Goal: Task Accomplishment & Management: Manage account settings

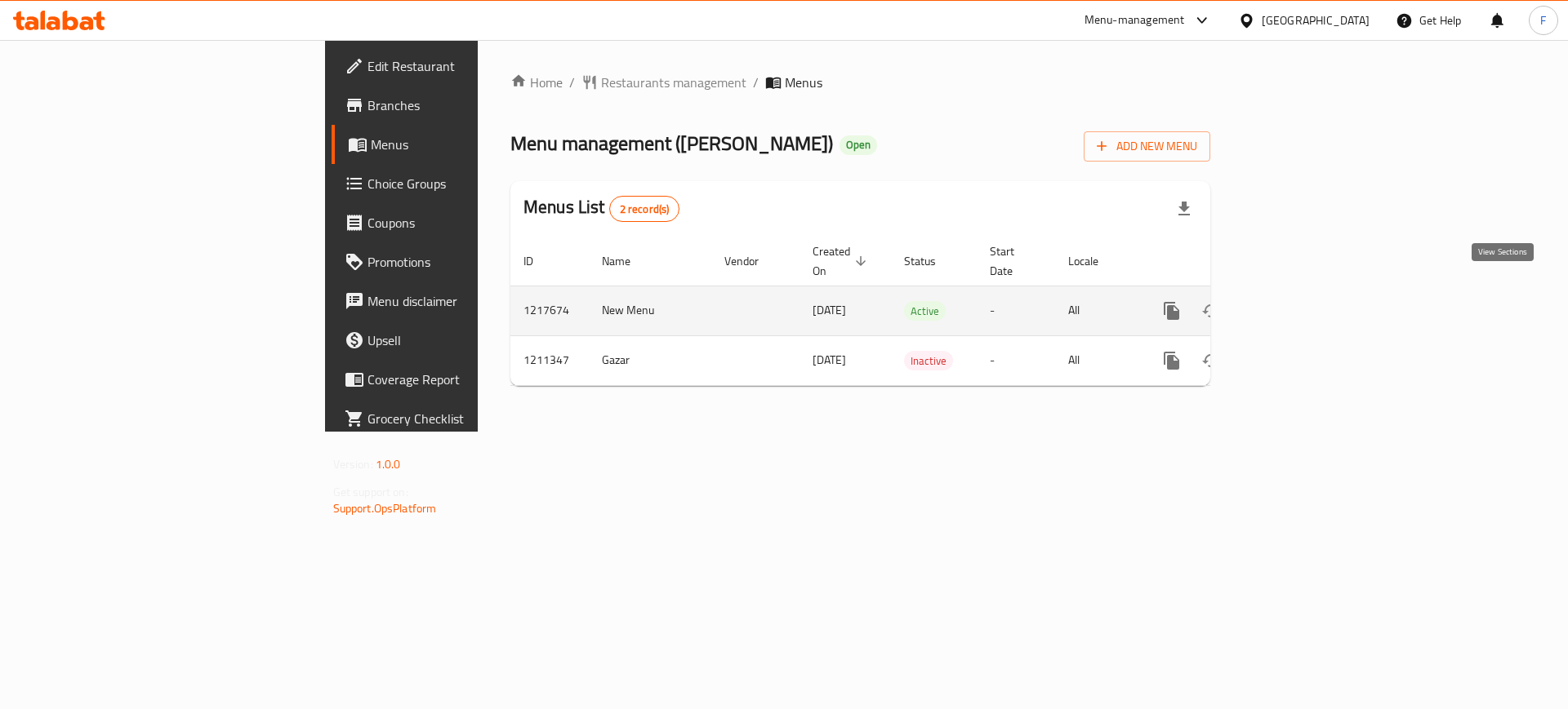
click at [1299, 301] on icon "enhanced table" at bounding box center [1289, 311] width 19 height 19
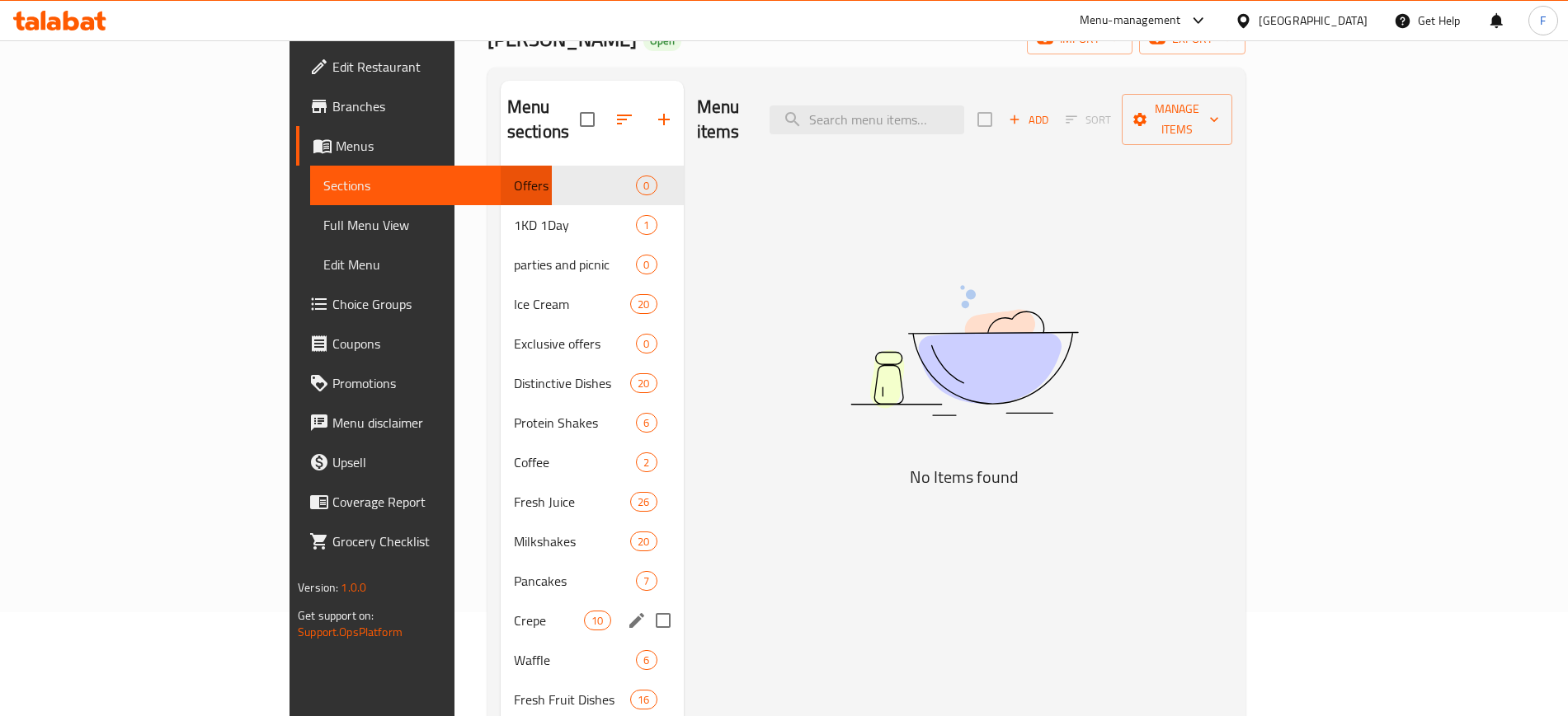
scroll to position [333, 0]
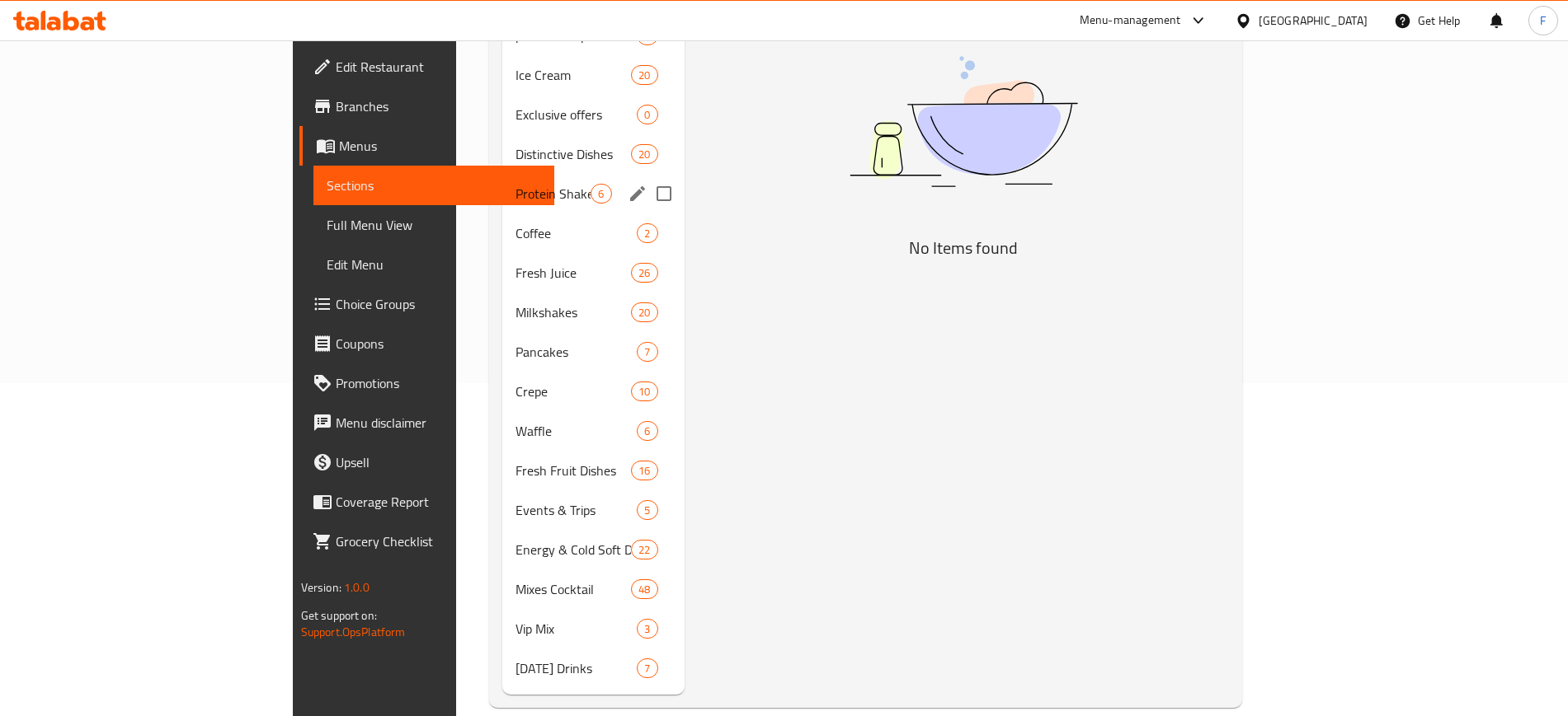
click at [502, 181] on div "Protein Shakes 6" at bounding box center [593, 193] width 182 height 39
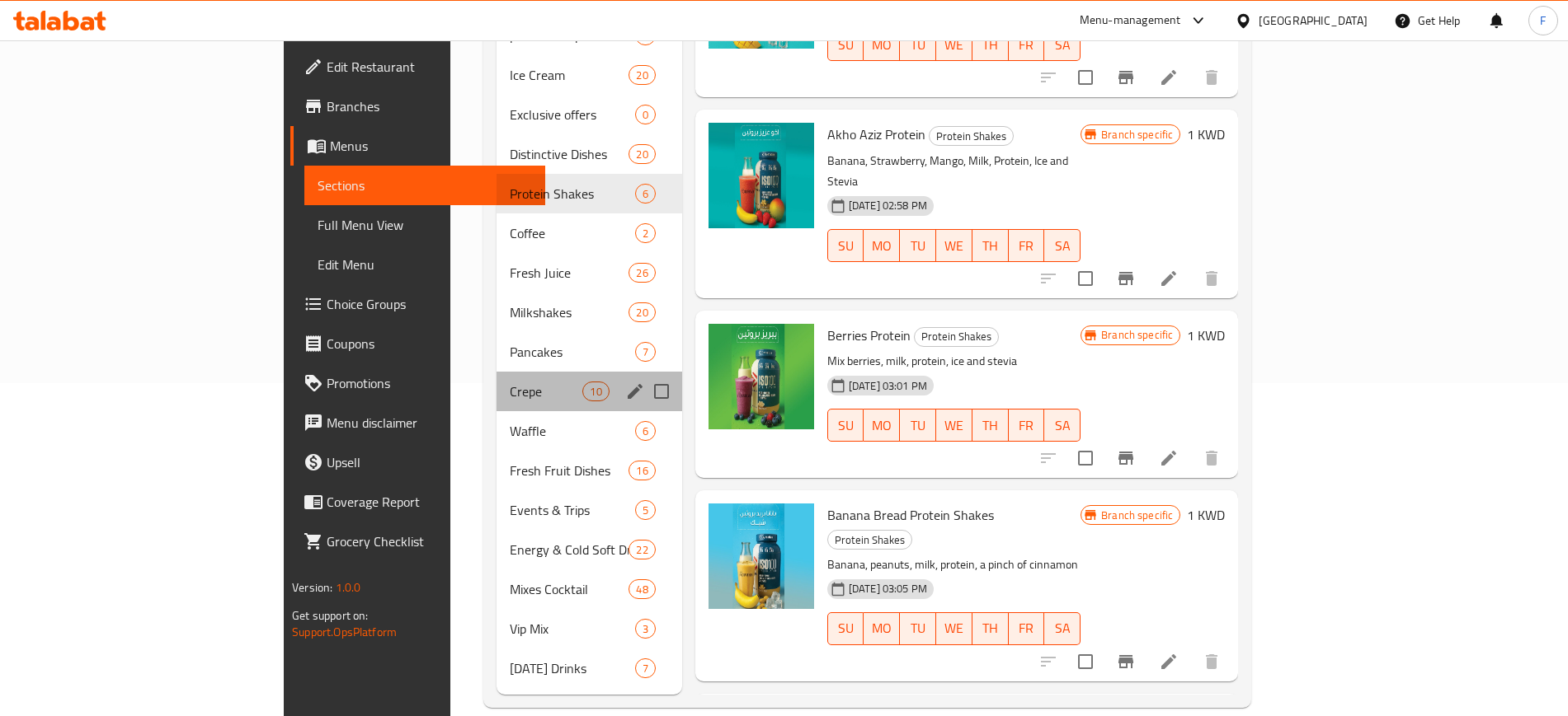
click at [496, 382] on div "Crepe 10" at bounding box center [589, 391] width 186 height 39
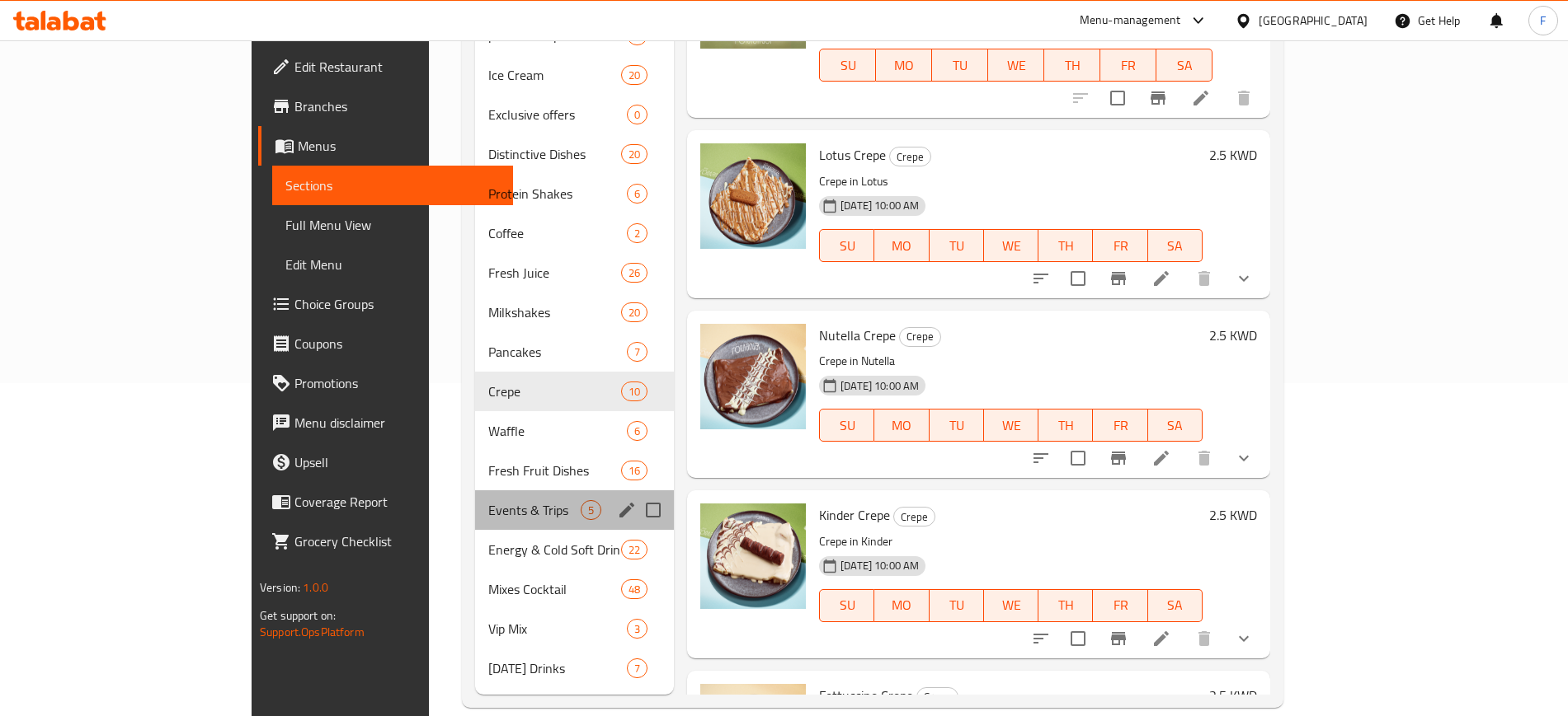
click at [475, 490] on div "Events & Trips 5" at bounding box center [574, 510] width 199 height 39
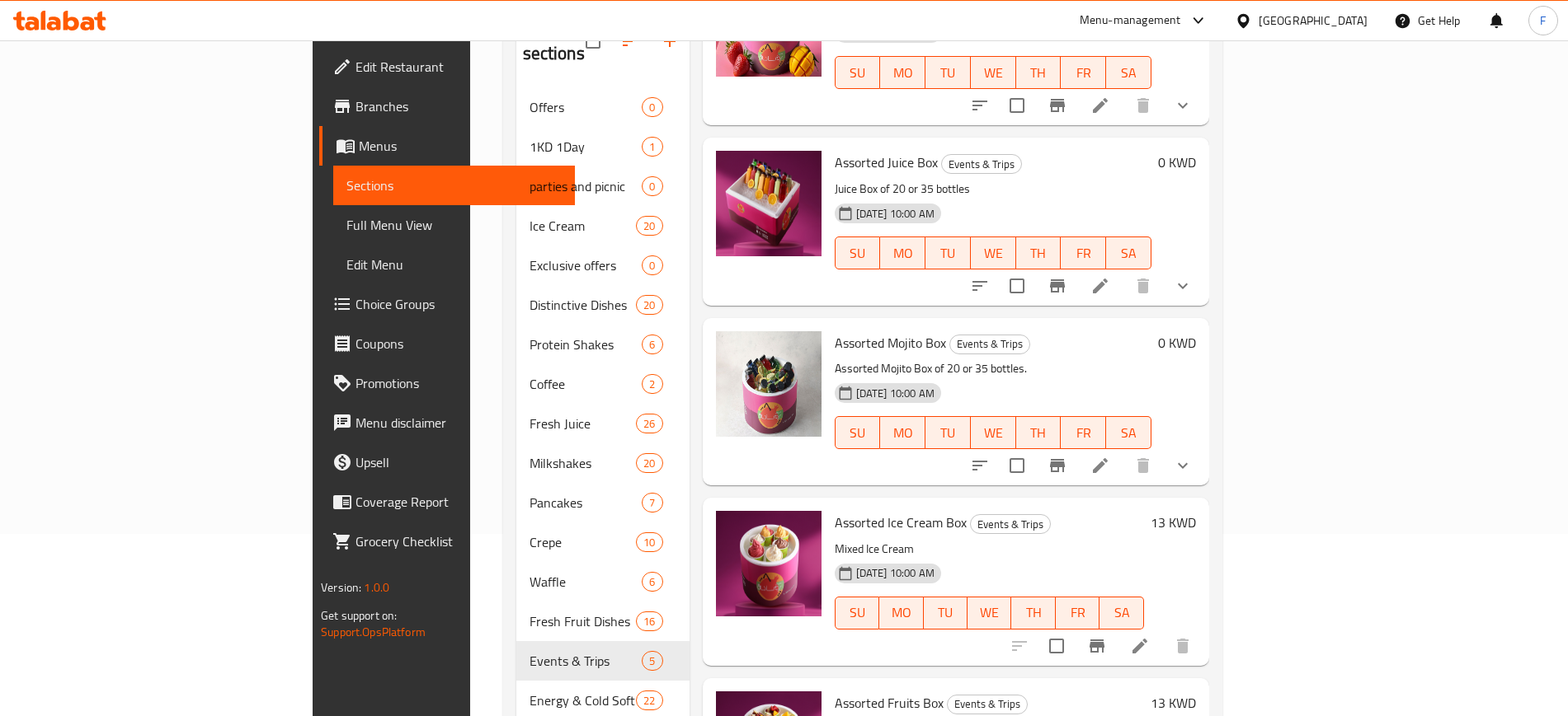
scroll to position [333, 0]
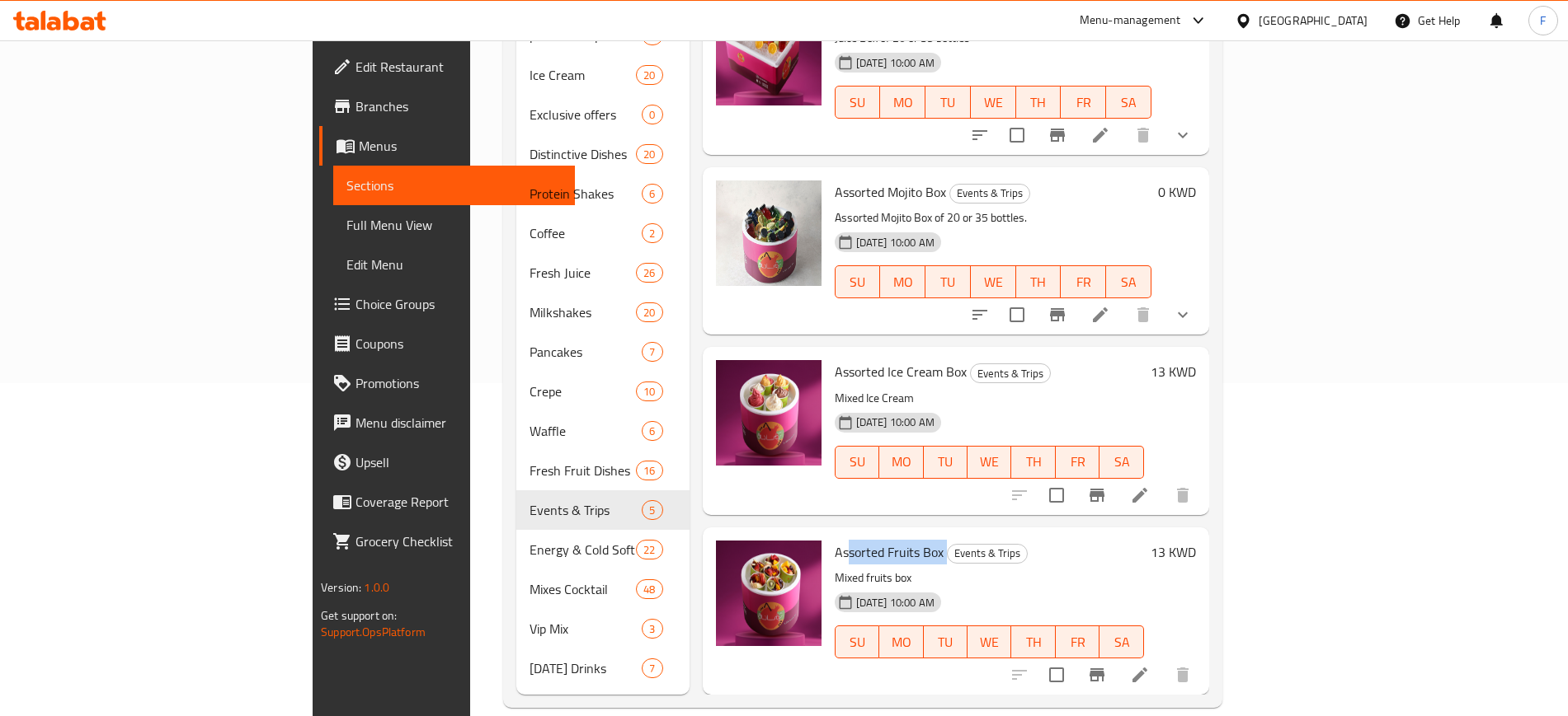
drag, startPoint x: 871, startPoint y: 514, endPoint x: 767, endPoint y: 532, distance: 105.5
click at [835, 540] on h6 "Assorted Fruits Box Events & Trips" at bounding box center [989, 551] width 310 height 23
drag, startPoint x: 864, startPoint y: 350, endPoint x: 795, endPoint y: 350, distance: 69.0
click at [835, 360] on span "Assorted Ice Cream Box" at bounding box center [900, 372] width 132 height 25
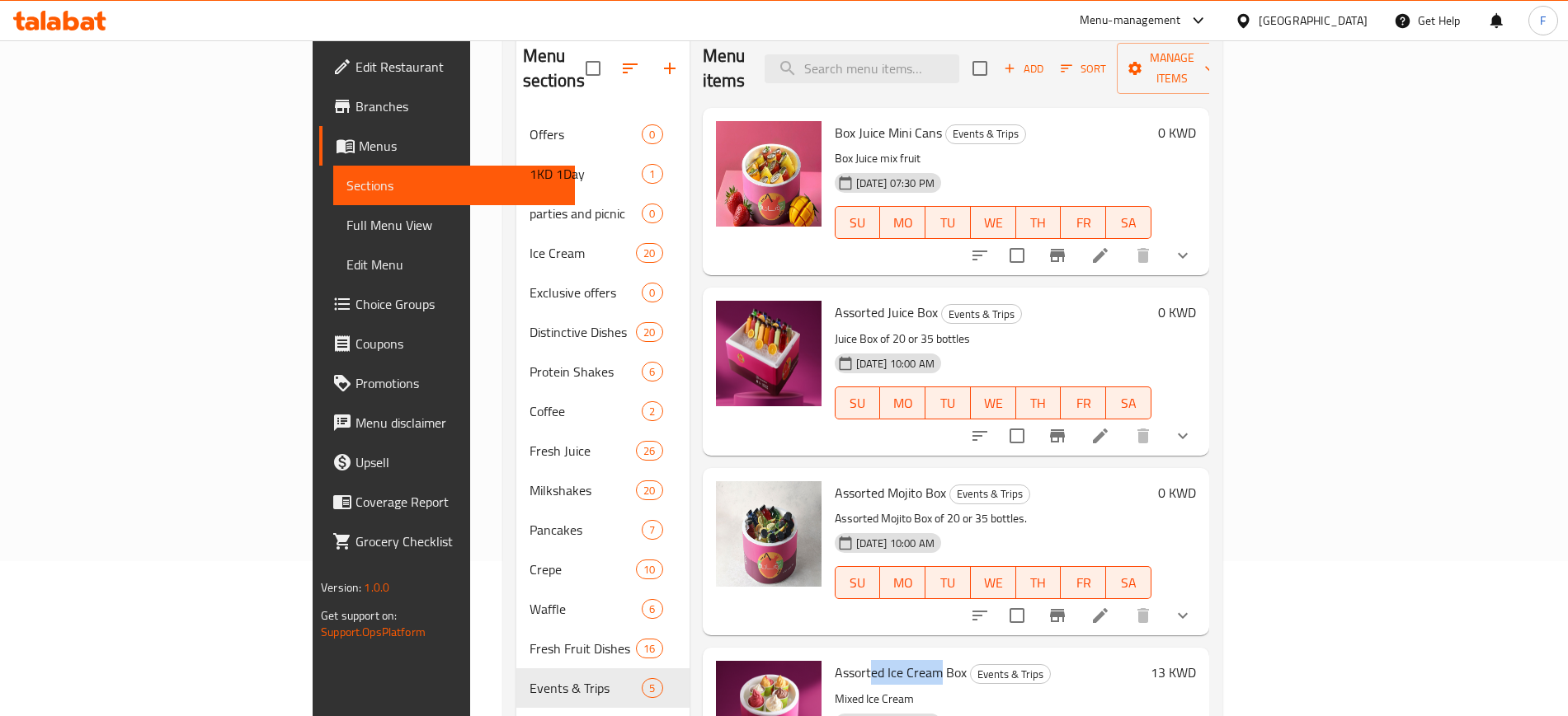
scroll to position [127, 0]
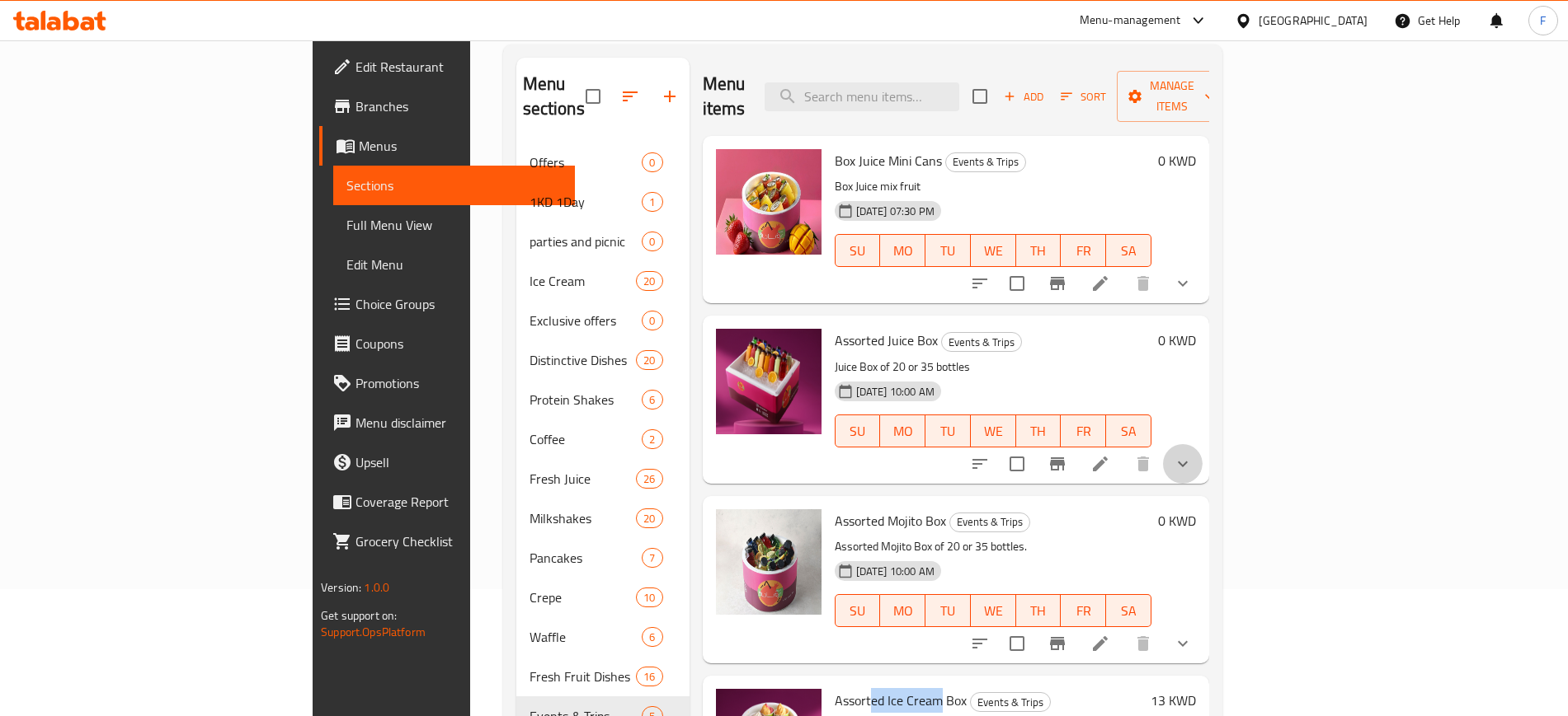
click at [1202, 444] on button "show more" at bounding box center [1183, 464] width 39 height 39
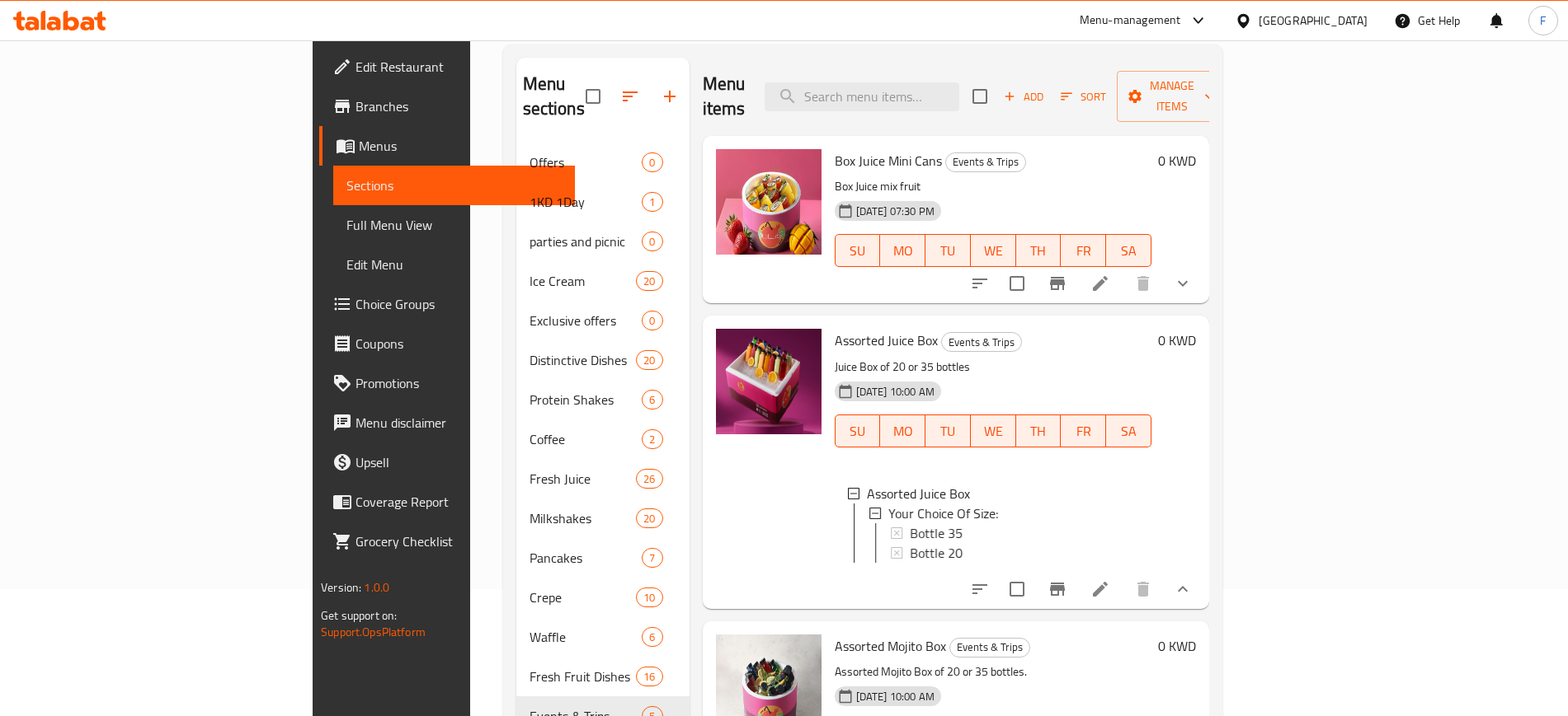
scroll to position [3, 0]
click at [934, 540] on div "Bottle 20" at bounding box center [1024, 550] width 229 height 20
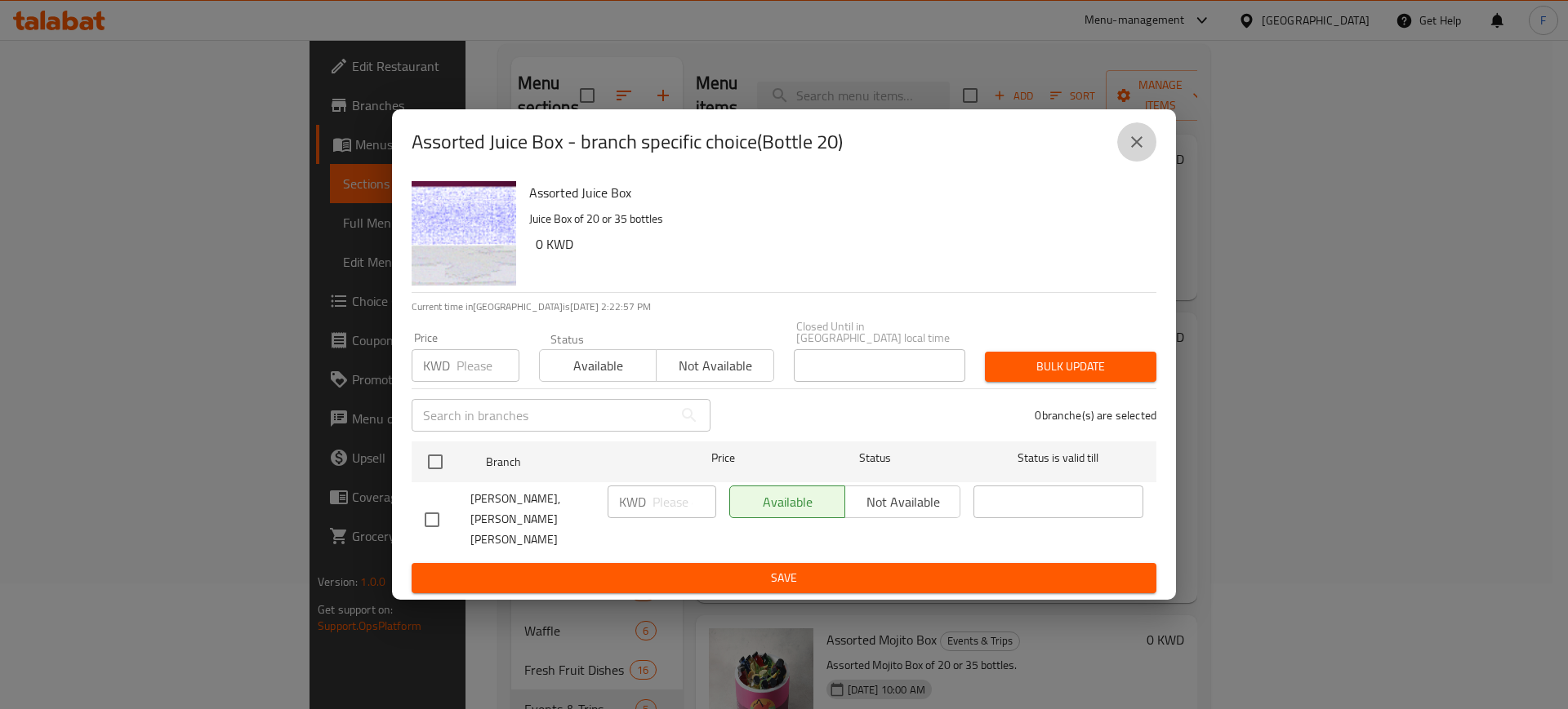
click at [1134, 149] on icon "close" at bounding box center [1137, 142] width 19 height 19
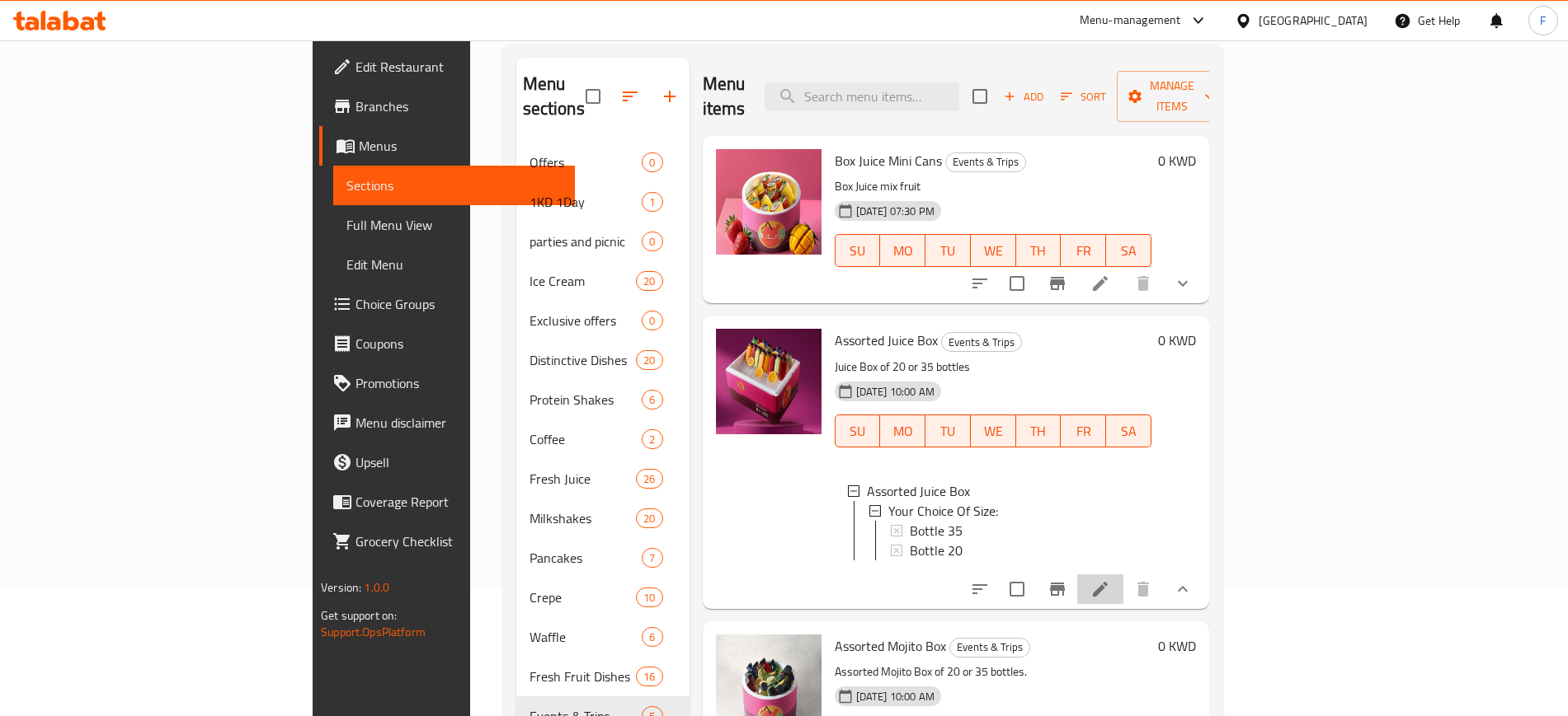
click at [1123, 575] on li at bounding box center [1100, 589] width 46 height 30
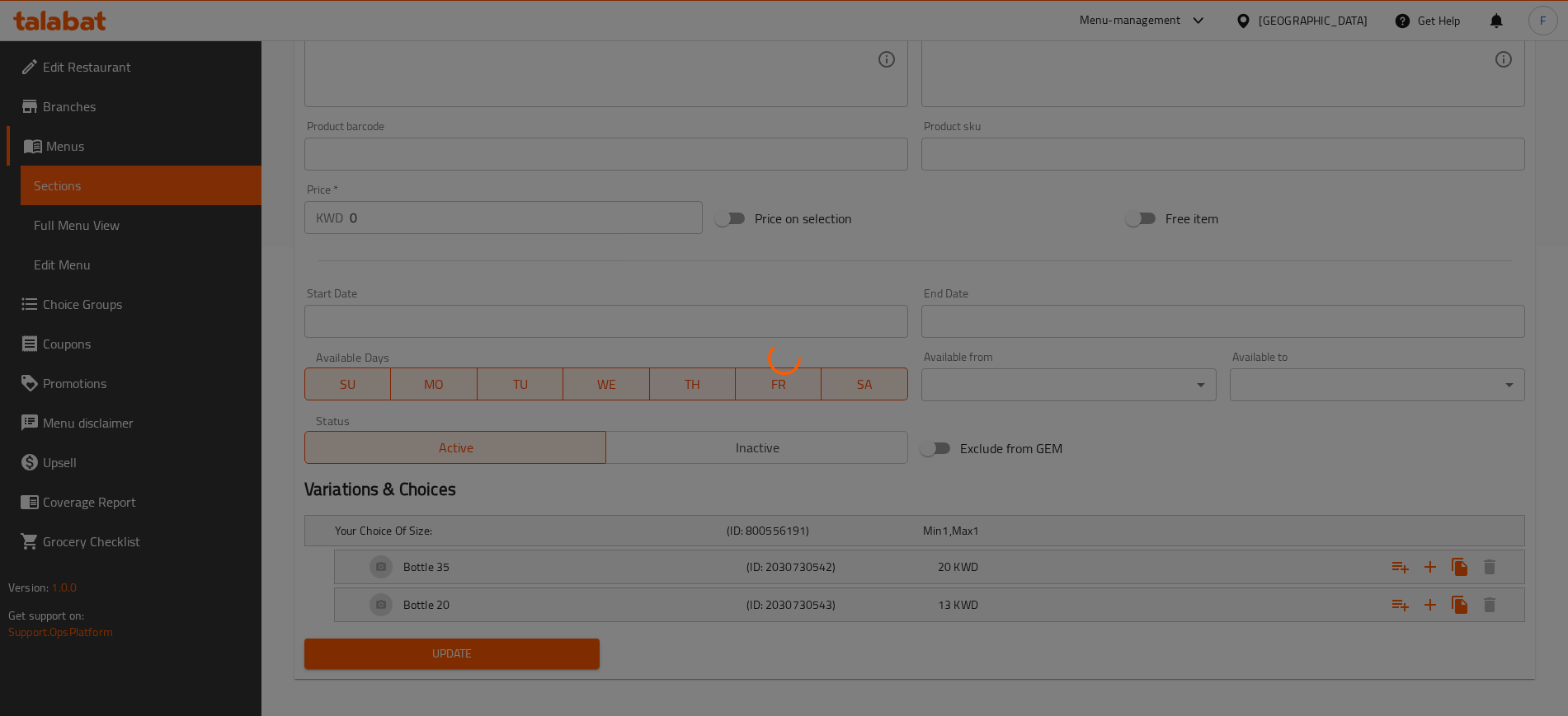
scroll to position [478, 0]
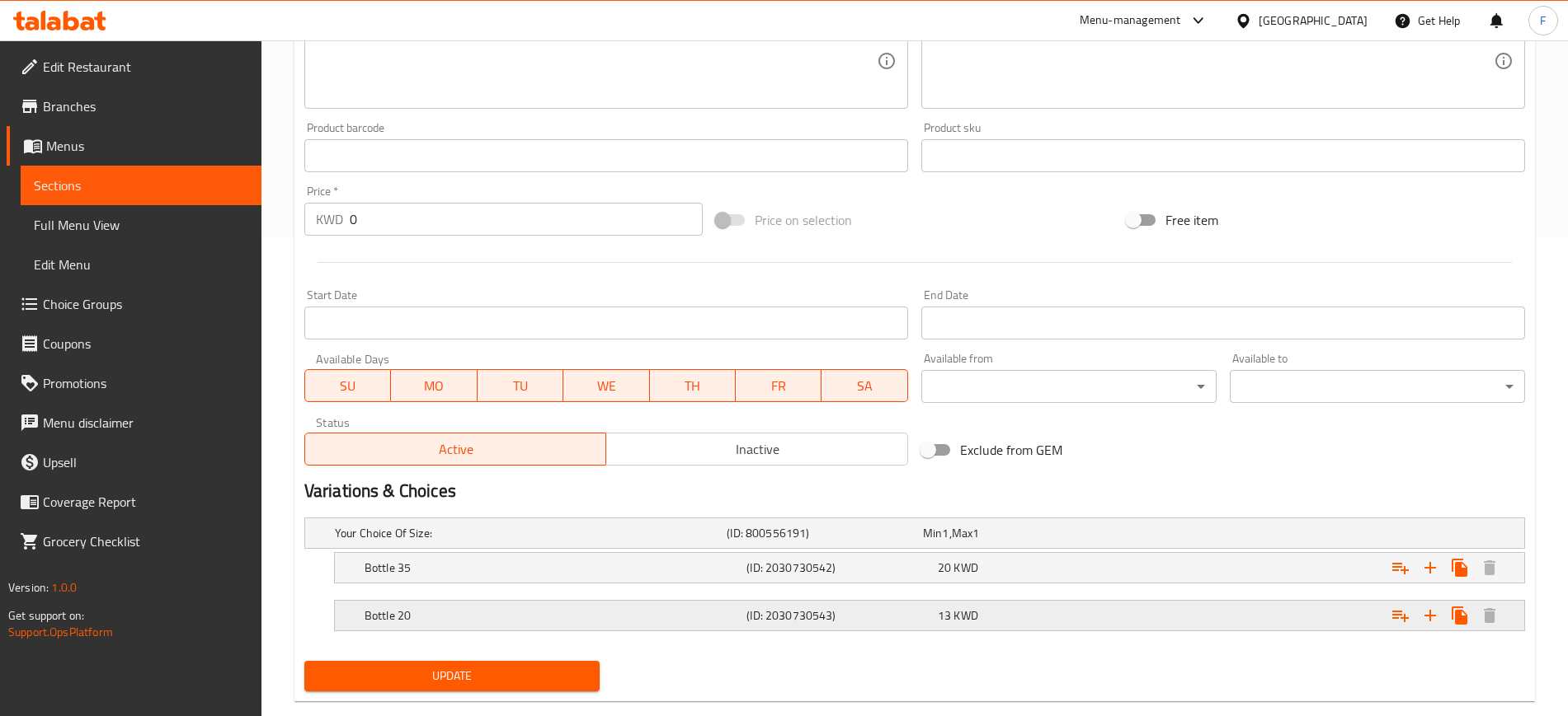
click at [574, 615] on h5 "Bottle 20" at bounding box center [552, 615] width 375 height 16
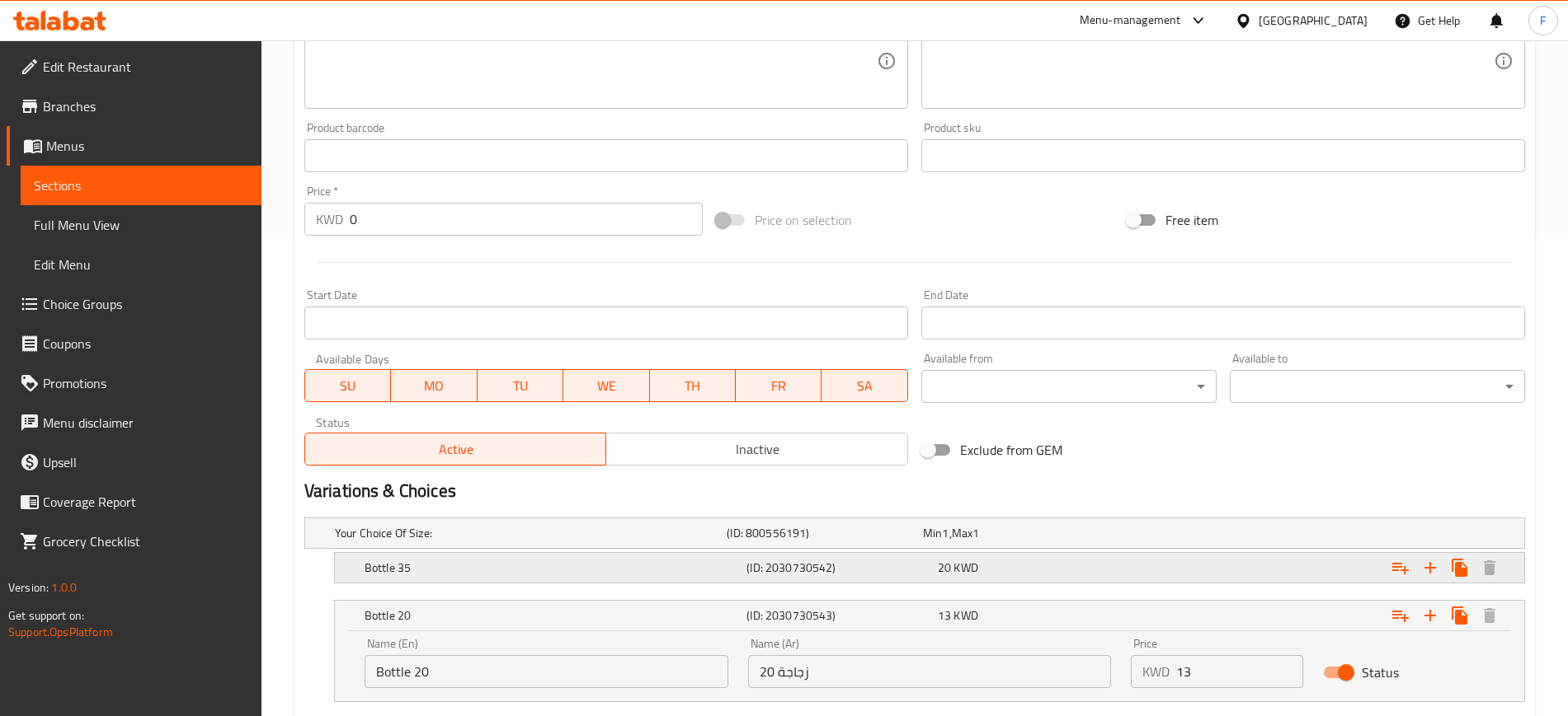
click at [1139, 576] on div "Expand" at bounding box center [1316, 568] width 382 height 37
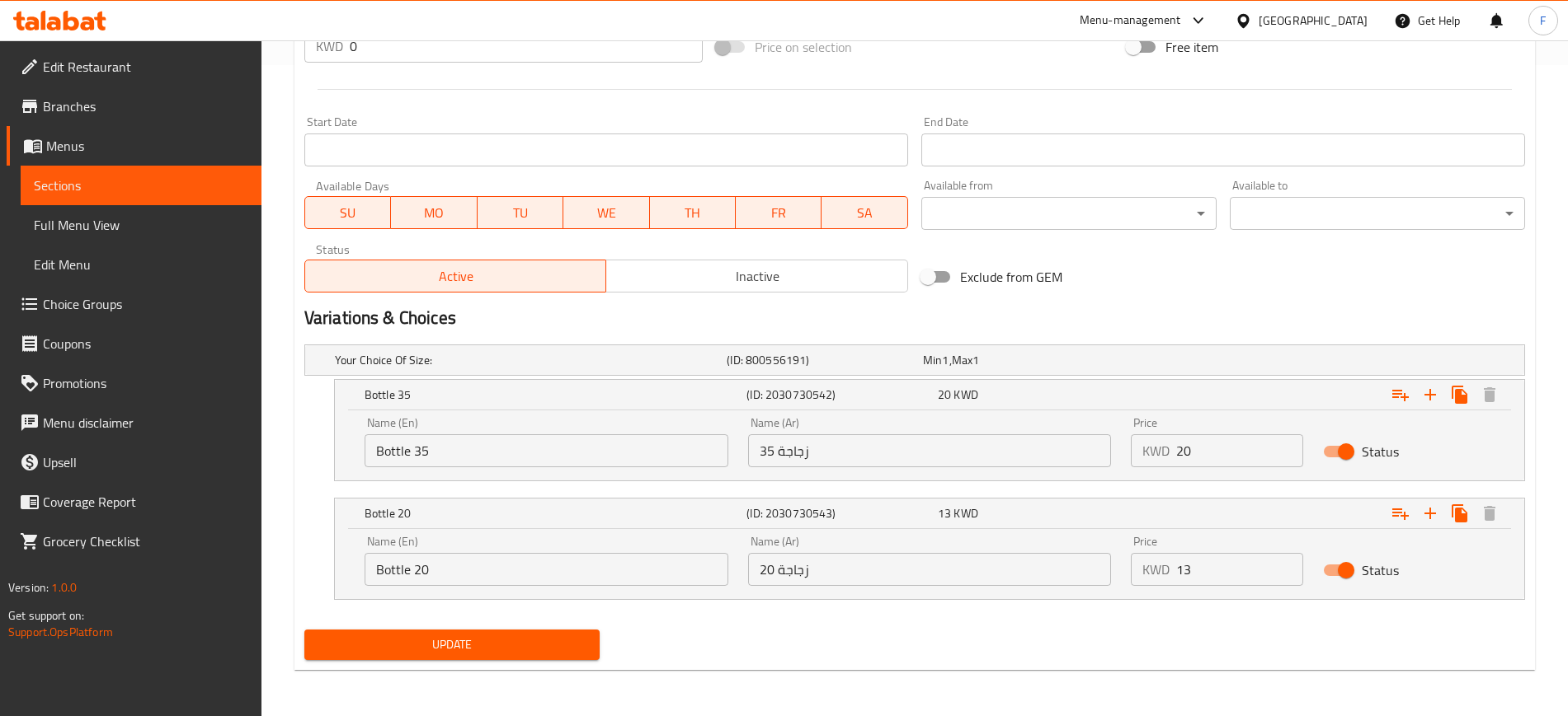
scroll to position [0, 0]
